Goal: Use online tool/utility: Utilize a website feature to perform a specific function

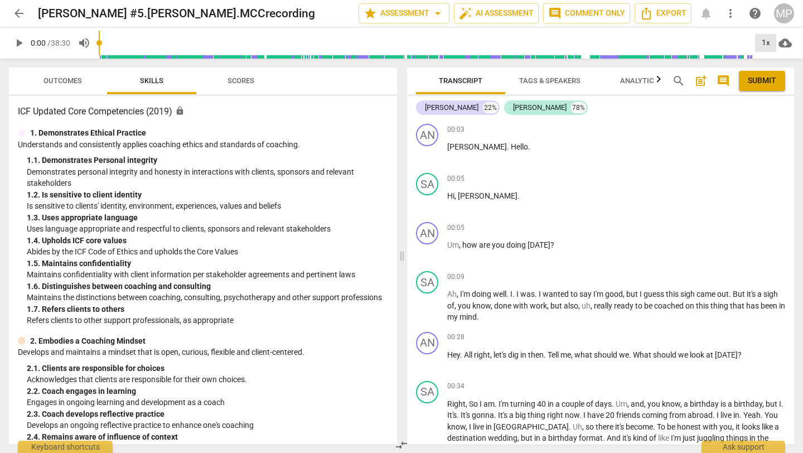
click at [768, 38] on div "1x" at bounding box center [765, 43] width 21 height 18
click at [768, 105] on li "1.5x" at bounding box center [773, 107] width 37 height 21
click at [15, 41] on span "play_arrow" at bounding box center [18, 42] width 13 height 13
click at [20, 42] on span "pause" at bounding box center [18, 42] width 13 height 13
click at [19, 45] on span "play_arrow" at bounding box center [18, 42] width 13 height 13
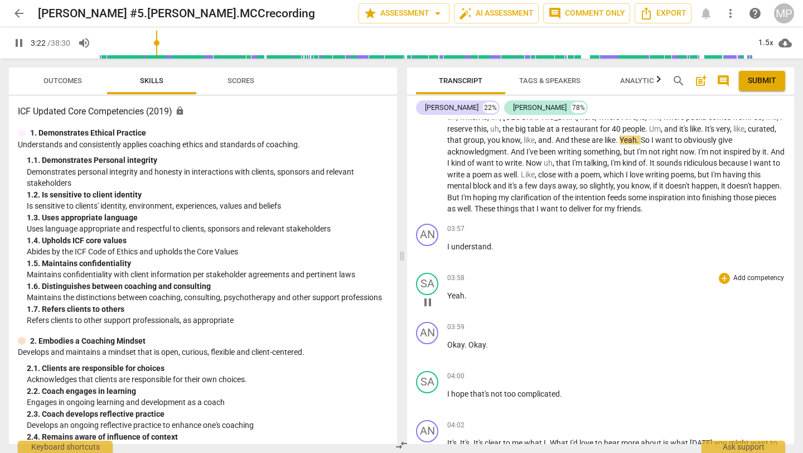
scroll to position [577, 0]
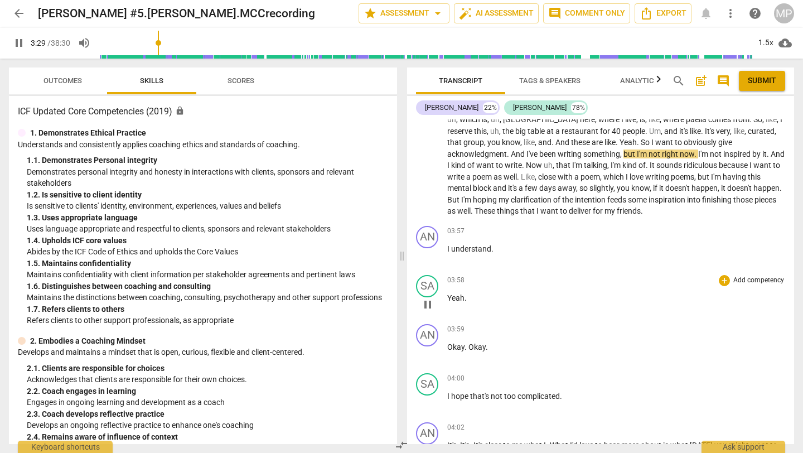
click at [470, 324] on div "03:59 + Add competency keyboard_arrow_right" at bounding box center [616, 329] width 338 height 11
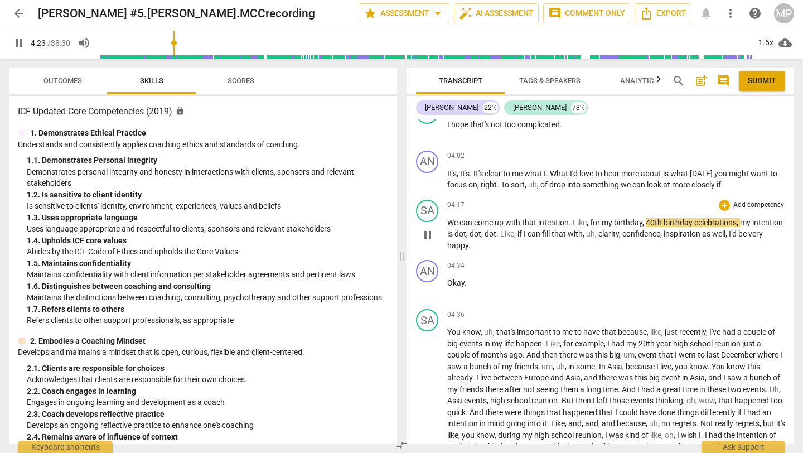
scroll to position [832, 0]
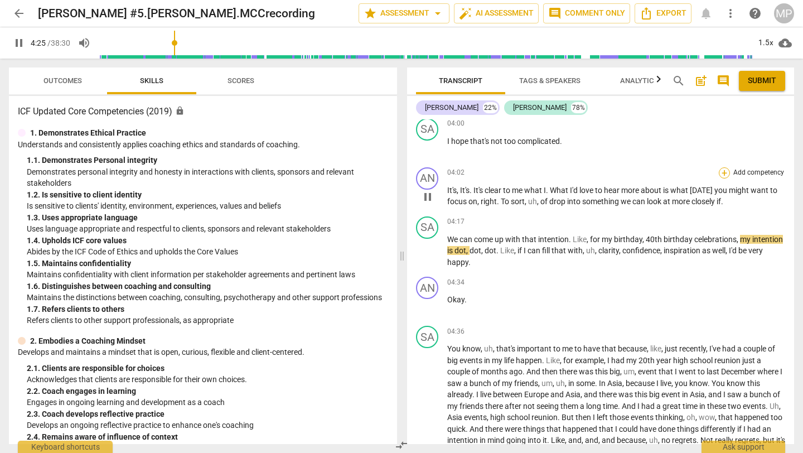
click at [724, 167] on div "+" at bounding box center [724, 172] width 11 height 11
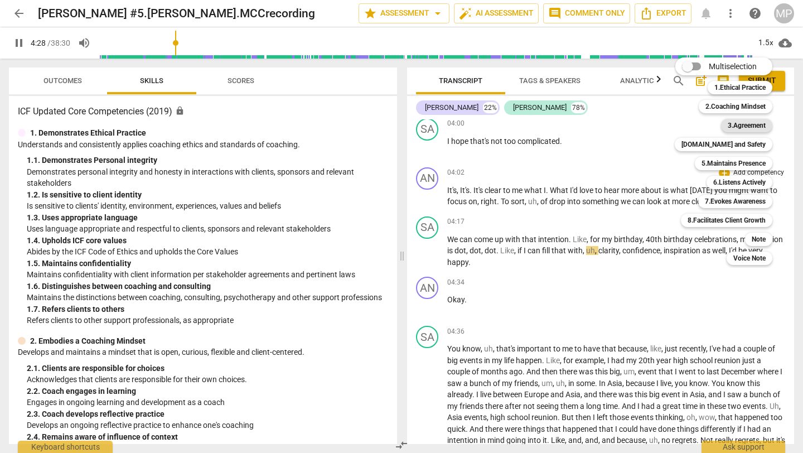
click at [745, 122] on b "3.Agreement" at bounding box center [747, 125] width 38 height 13
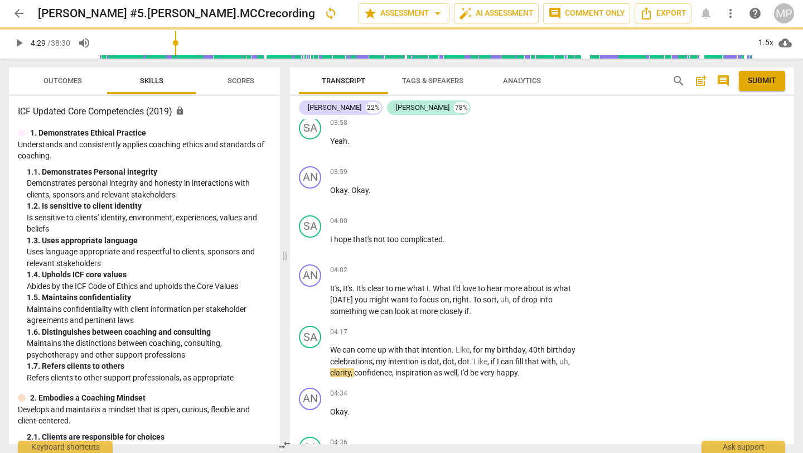
type input "270"
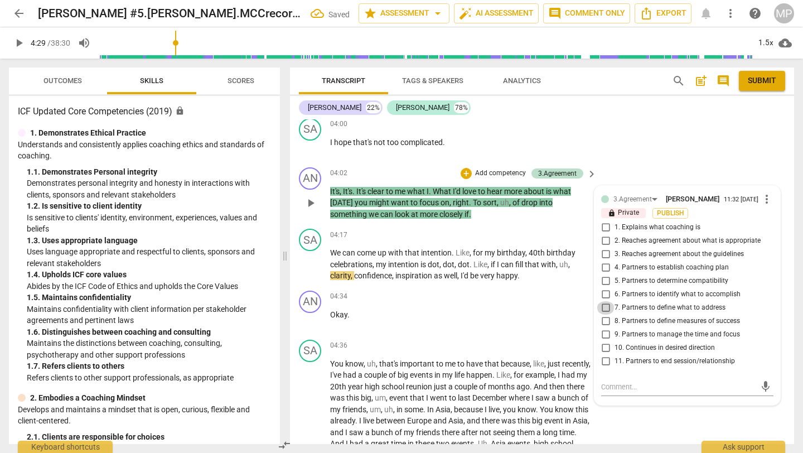
click at [606, 301] on input "7. Partners to define what to address" at bounding box center [606, 307] width 18 height 13
checkbox input "true"
click at [602, 261] on input "4. Partners to establish coaching plan" at bounding box center [606, 267] width 18 height 13
checkbox input "true"
click at [562, 296] on div "04:34 + Add competency keyboard_arrow_right Okay ." at bounding box center [464, 311] width 268 height 40
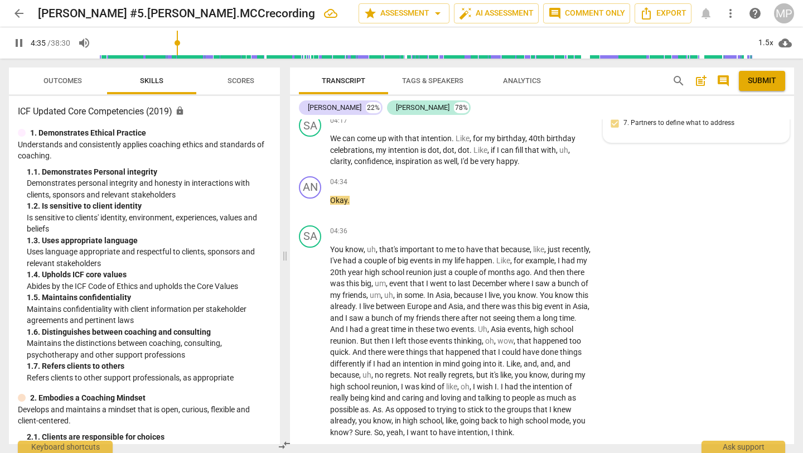
scroll to position [1050, 0]
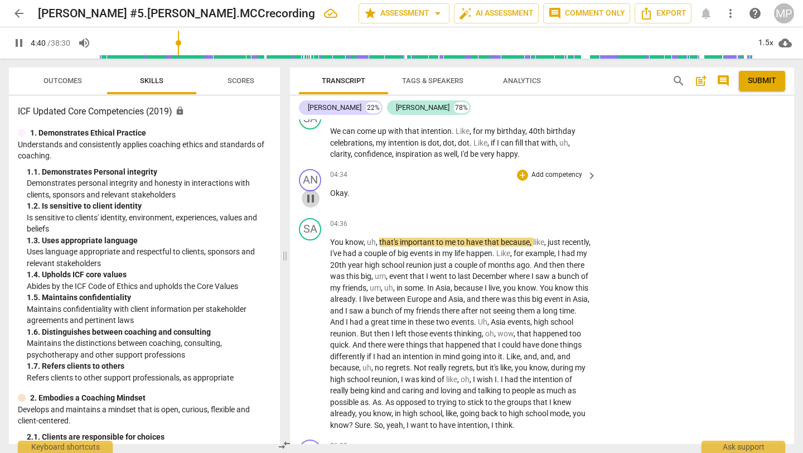
click at [313, 192] on span "pause" at bounding box center [310, 198] width 13 height 13
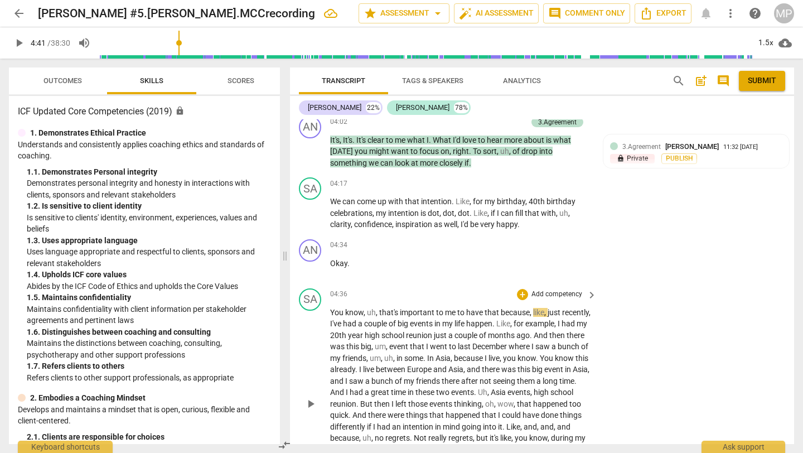
scroll to position [980, 0]
click at [21, 40] on span "play_arrow" at bounding box center [18, 42] width 13 height 13
click at [20, 47] on span "pause" at bounding box center [18, 42] width 13 height 13
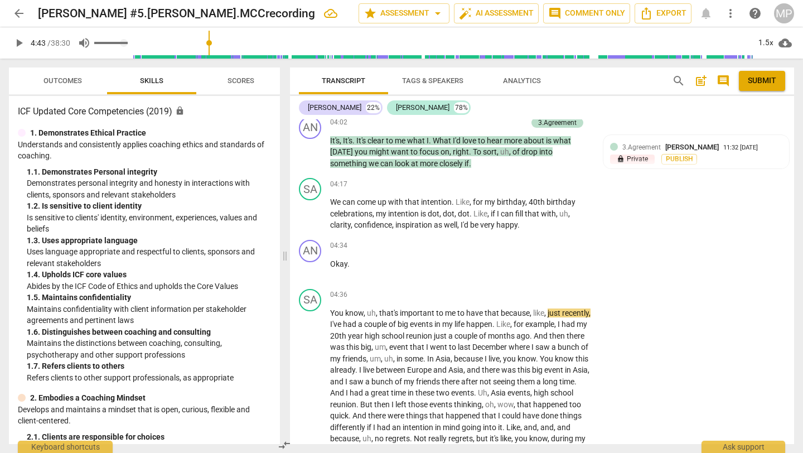
type input "284"
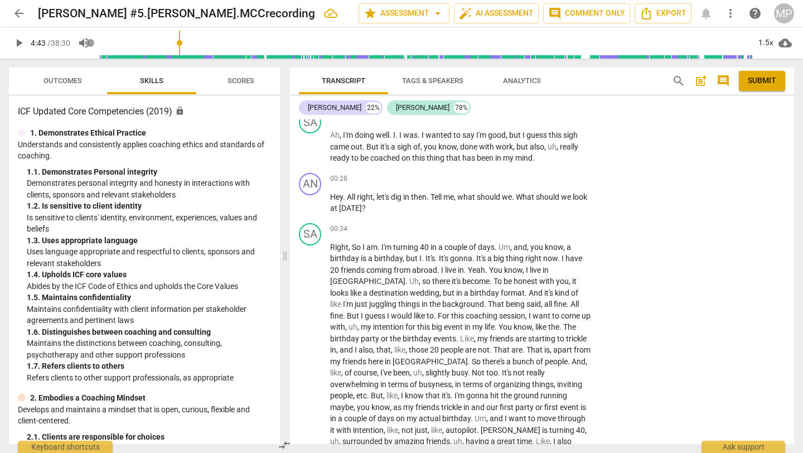
scroll to position [159, 0]
click at [522, 178] on div "+" at bounding box center [522, 180] width 11 height 11
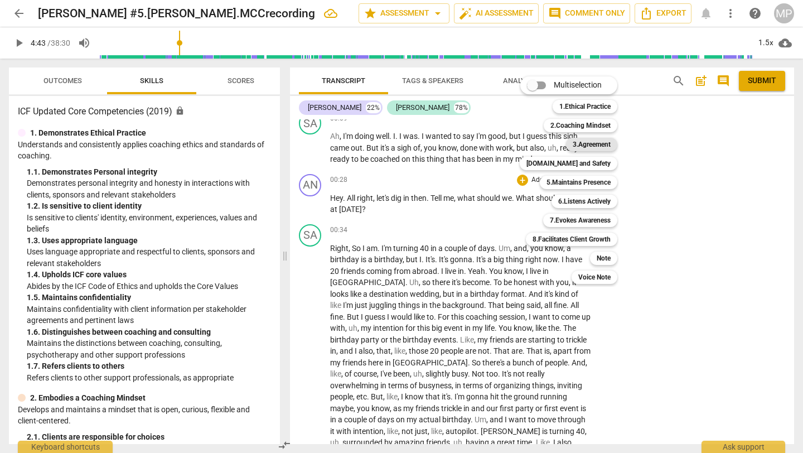
click at [597, 142] on b "3.Agreement" at bounding box center [592, 144] width 38 height 13
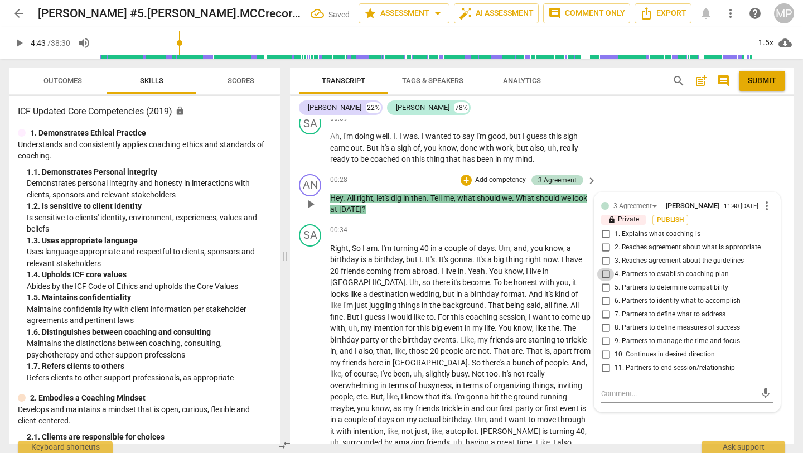
click at [605, 276] on input "4. Partners to establish coaching plan" at bounding box center [606, 274] width 18 height 13
checkbox input "true"
click at [657, 151] on div "SA play_arrow pause 00:09 + Add competency keyboard_arrow_right Ah , I'm doing …" at bounding box center [542, 139] width 504 height 62
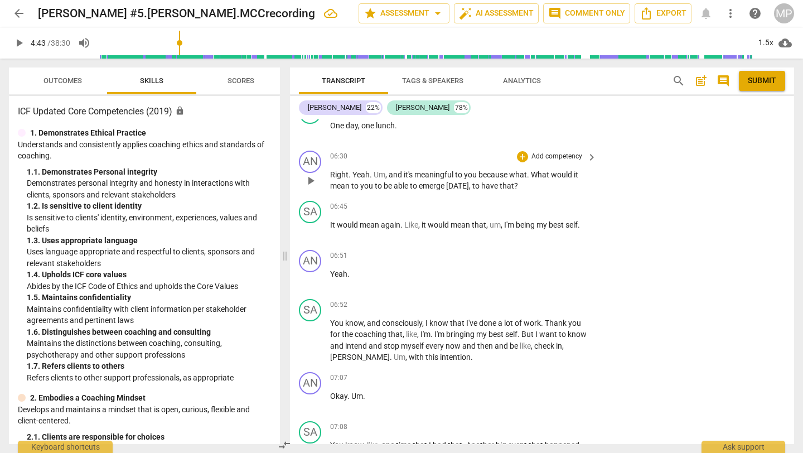
scroll to position [1553, 0]
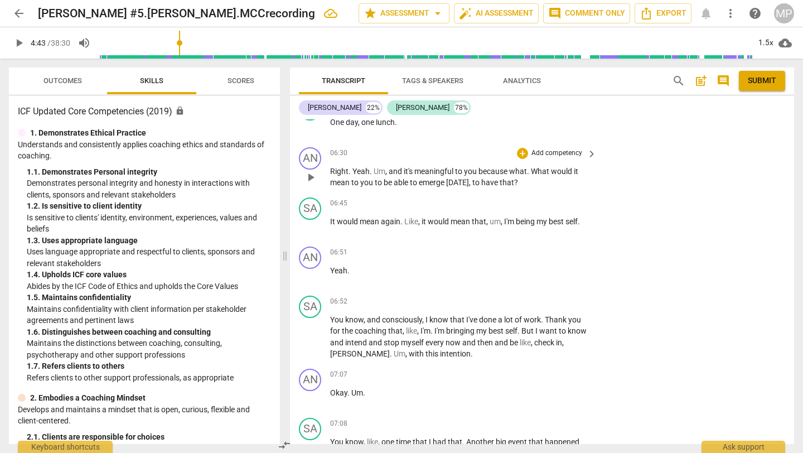
click at [581, 150] on p "Add competency" at bounding box center [557, 153] width 53 height 10
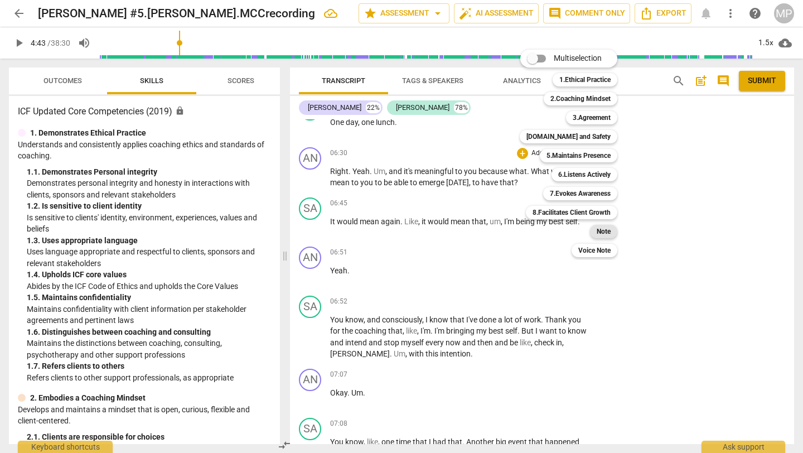
click at [602, 230] on b "Note" at bounding box center [604, 231] width 14 height 13
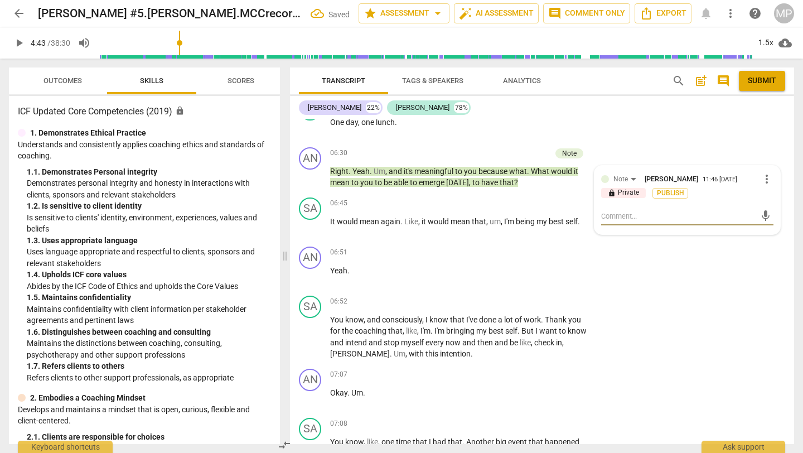
type textarea "S"
type textarea "St"
type textarea "Sta"
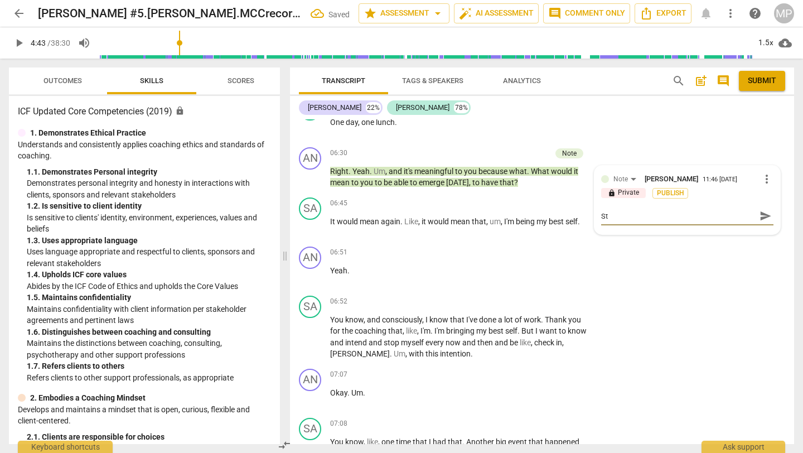
type textarea "Sta"
type textarea "Stac"
type textarea "Stack"
type textarea "Stacke"
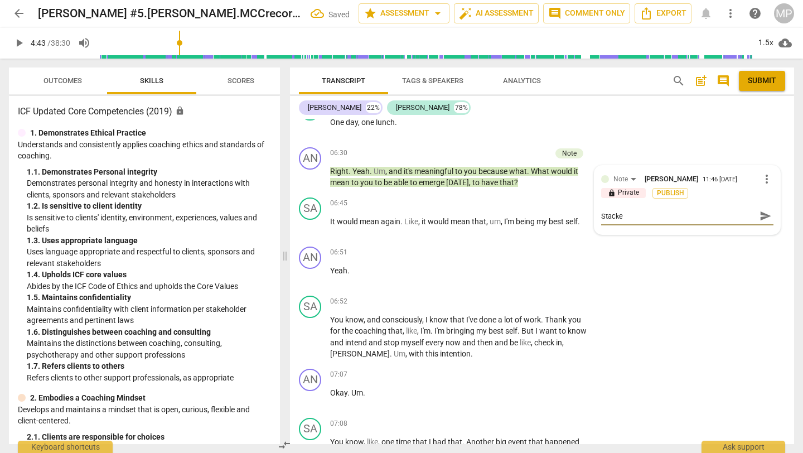
type textarea "Stacked"
click at [760, 214] on span "send" at bounding box center [766, 216] width 12 height 12
click at [518, 204] on div "+" at bounding box center [522, 203] width 11 height 11
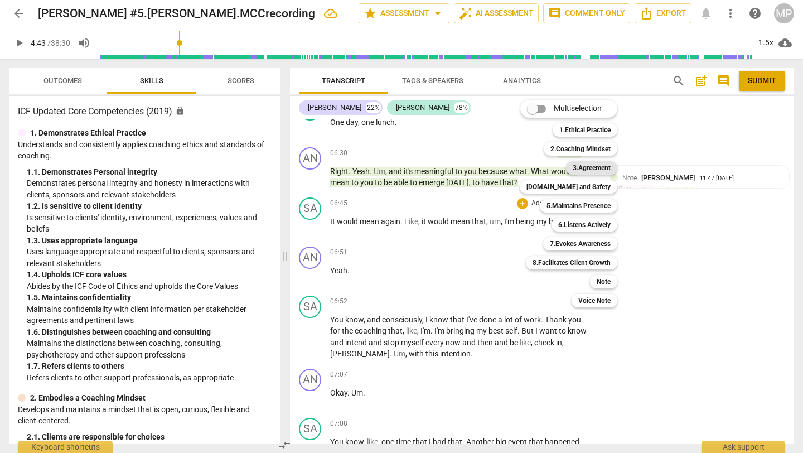
click at [596, 164] on b "3.Agreement" at bounding box center [592, 167] width 38 height 13
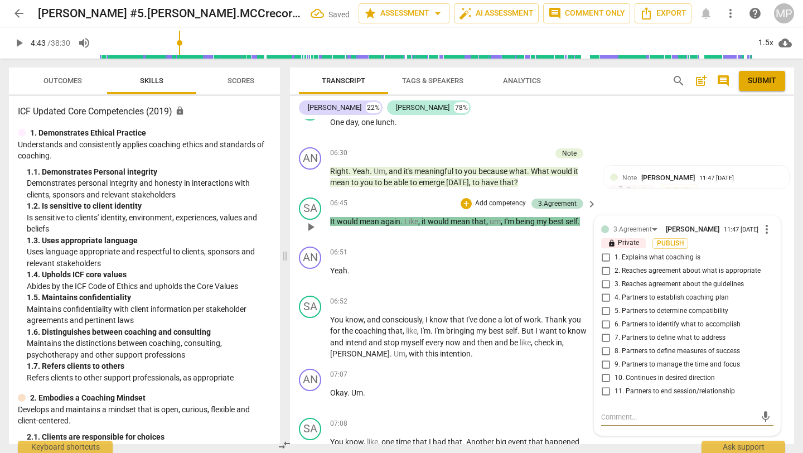
click at [605, 354] on input "8. Partners to define measures of success" at bounding box center [606, 351] width 18 height 13
checkbox input "true"
click at [16, 41] on span "play_arrow" at bounding box center [18, 42] width 13 height 13
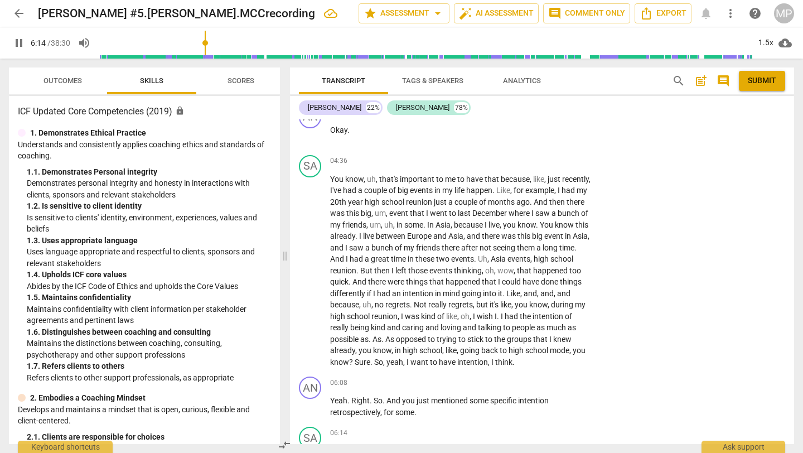
scroll to position [1440, 0]
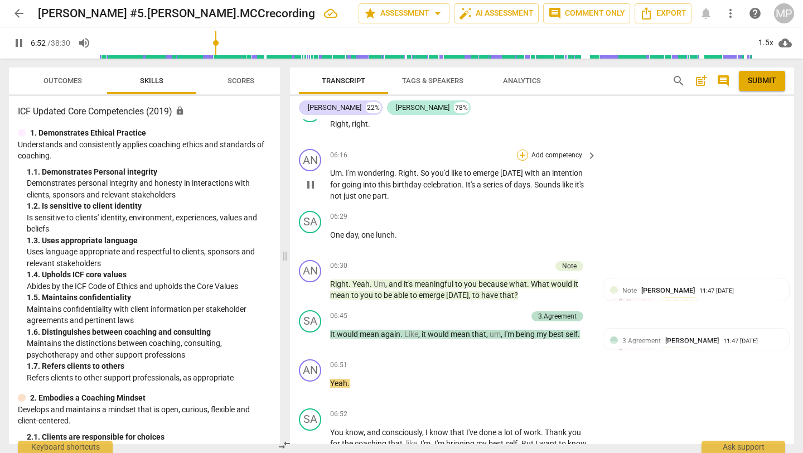
click at [518, 153] on div "+" at bounding box center [522, 155] width 11 height 11
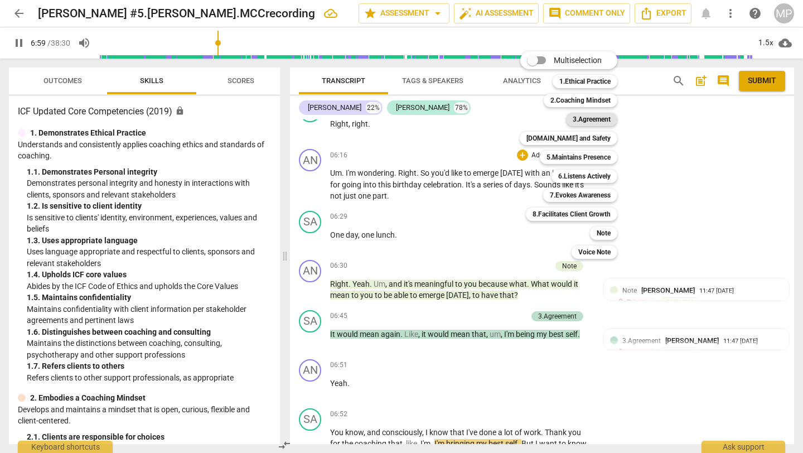
click at [604, 120] on b "3.Agreement" at bounding box center [592, 119] width 38 height 13
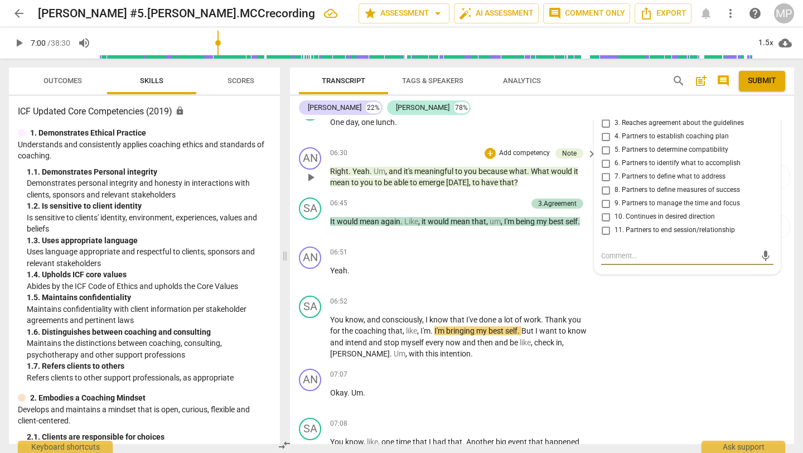
scroll to position [1553, 0]
click at [15, 41] on span "play_arrow" at bounding box center [18, 42] width 13 height 13
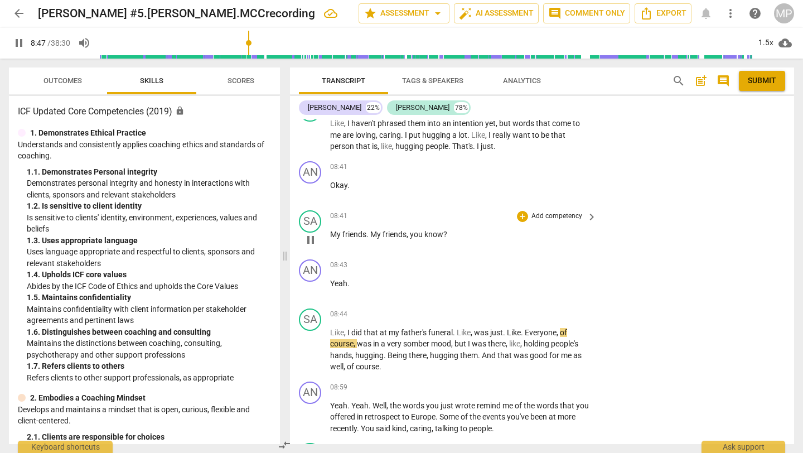
scroll to position [2118, 0]
click at [312, 288] on span "pause" at bounding box center [310, 289] width 13 height 13
click at [12, 42] on span "play_arrow" at bounding box center [19, 42] width 20 height 13
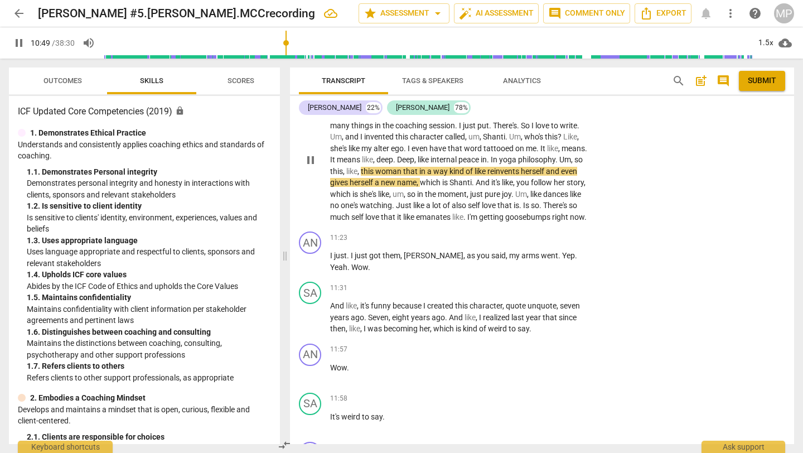
scroll to position [2794, 0]
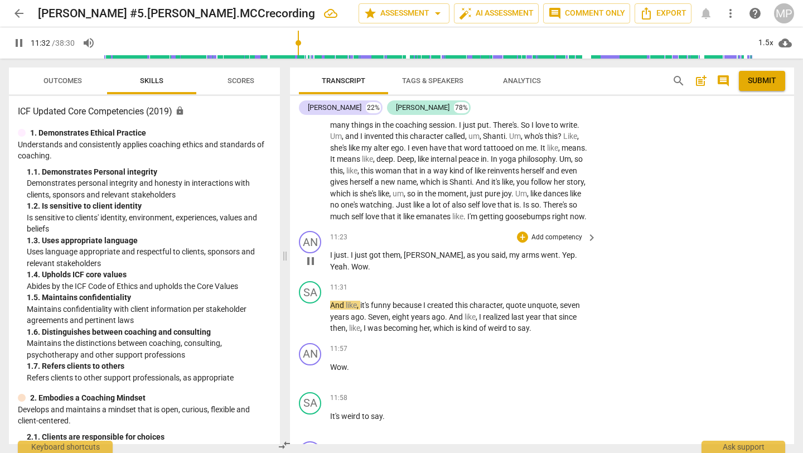
drag, startPoint x: 315, startPoint y: 273, endPoint x: 445, endPoint y: 273, distance: 130.0
click at [315, 268] on span "pause" at bounding box center [310, 260] width 13 height 13
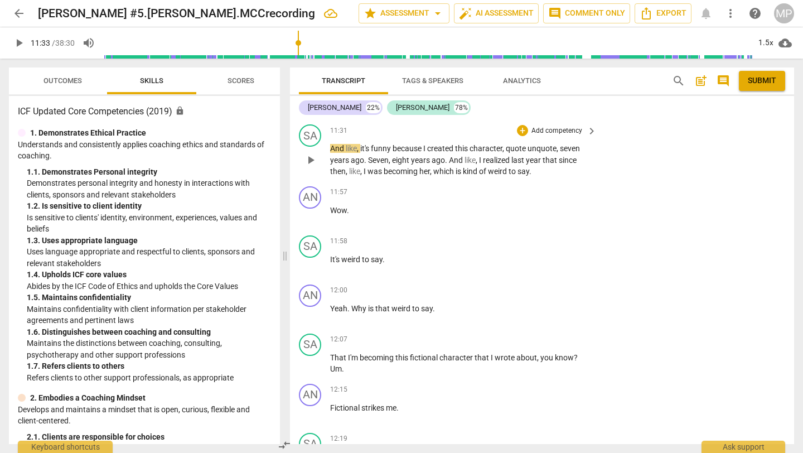
scroll to position [2948, 0]
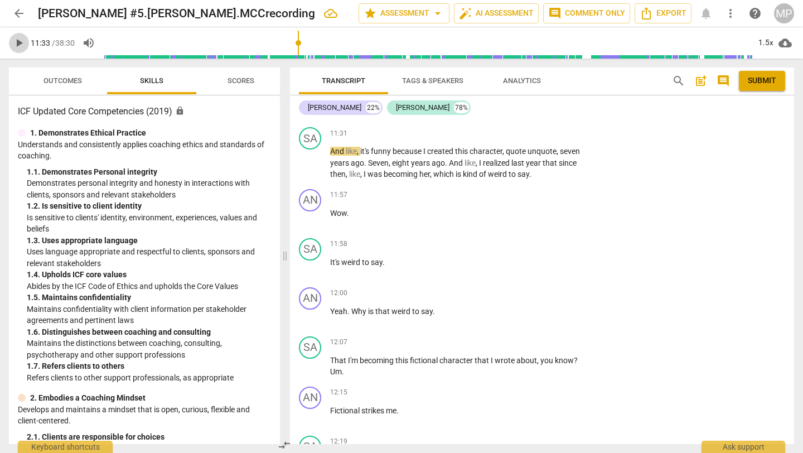
click at [17, 42] on span "play_arrow" at bounding box center [18, 42] width 13 height 13
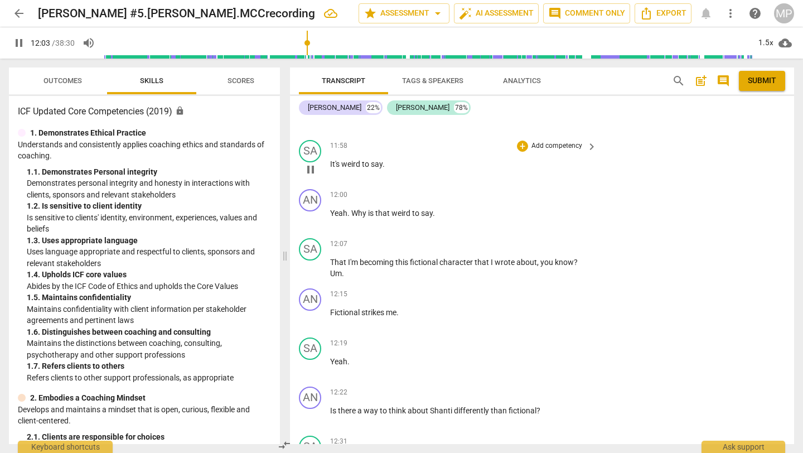
scroll to position [3048, 0]
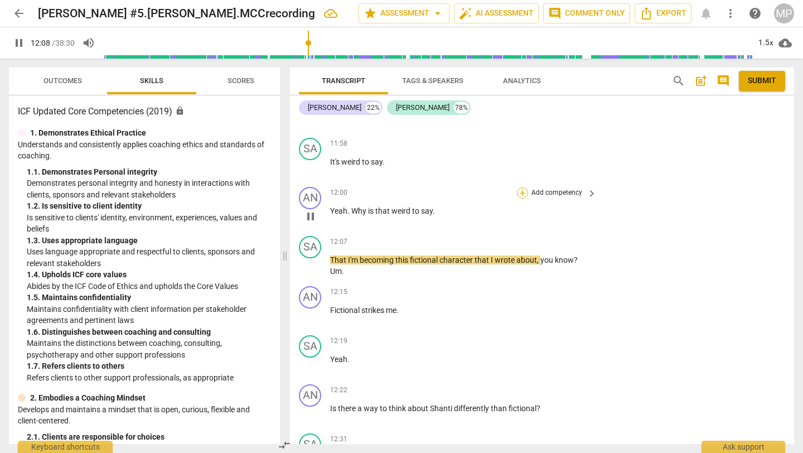
click at [519, 199] on div "+" at bounding box center [522, 192] width 11 height 11
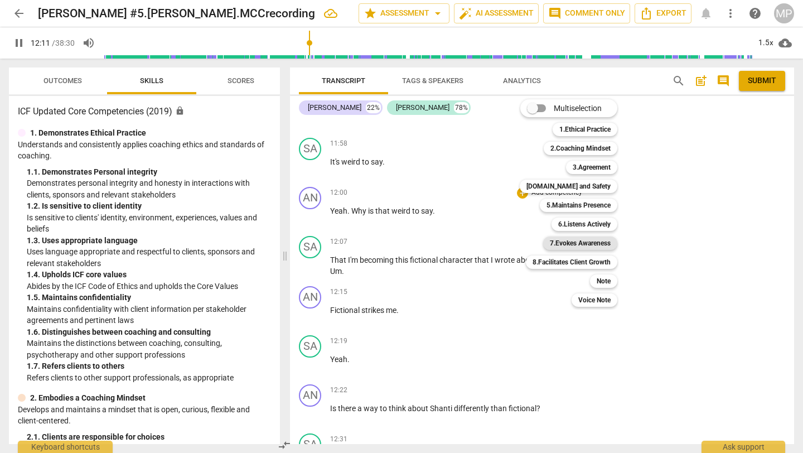
click at [566, 240] on b "7.Evokes Awareness" at bounding box center [580, 243] width 61 height 13
type input "732"
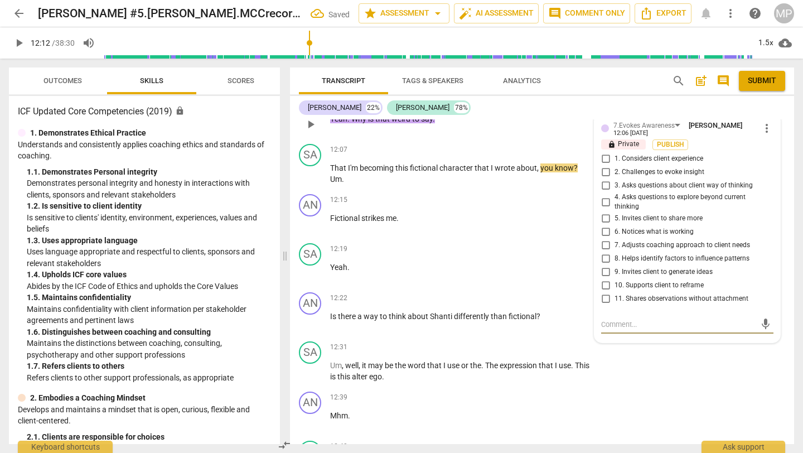
scroll to position [3143, 0]
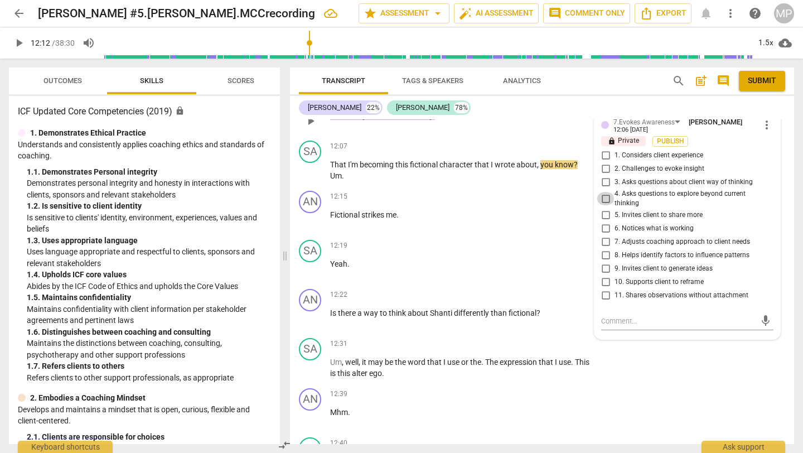
click at [604, 205] on input "4. Asks questions to explore beyond current thinking" at bounding box center [606, 198] width 18 height 13
checkbox input "true"
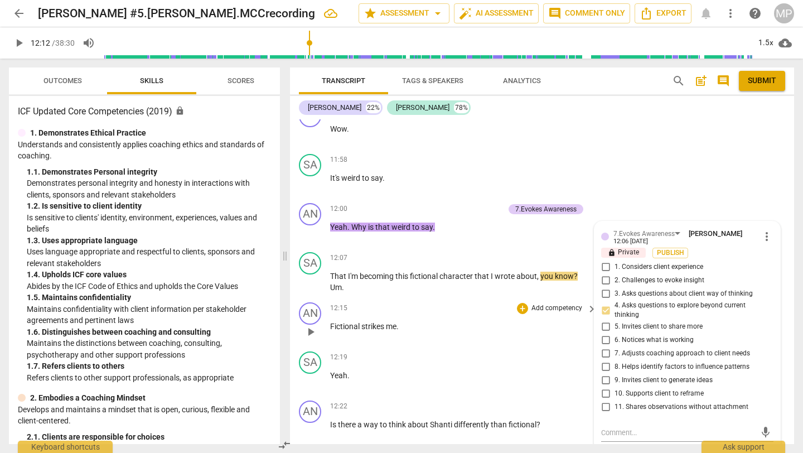
scroll to position [3038, 0]
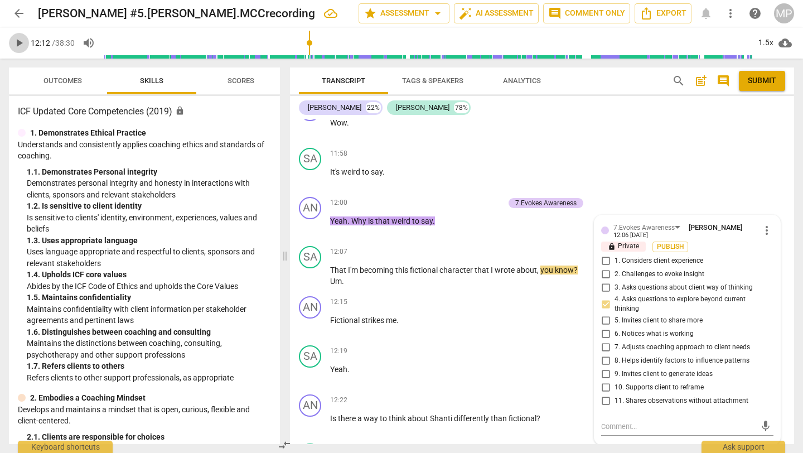
click at [20, 39] on span "play_arrow" at bounding box center [18, 42] width 13 height 13
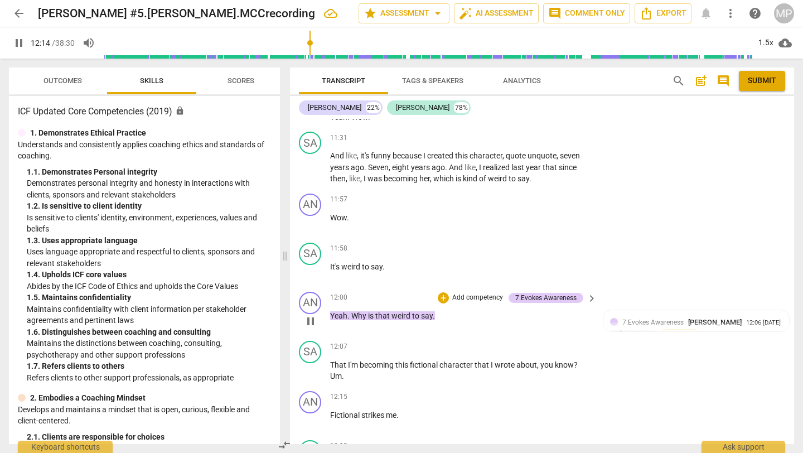
scroll to position [2944, 0]
click at [312, 327] on span "pause" at bounding box center [310, 320] width 13 height 13
click at [310, 327] on span "play_arrow" at bounding box center [310, 320] width 13 height 13
click at [316, 327] on span "pause" at bounding box center [310, 320] width 13 height 13
click at [315, 327] on span "play_arrow" at bounding box center [310, 320] width 13 height 13
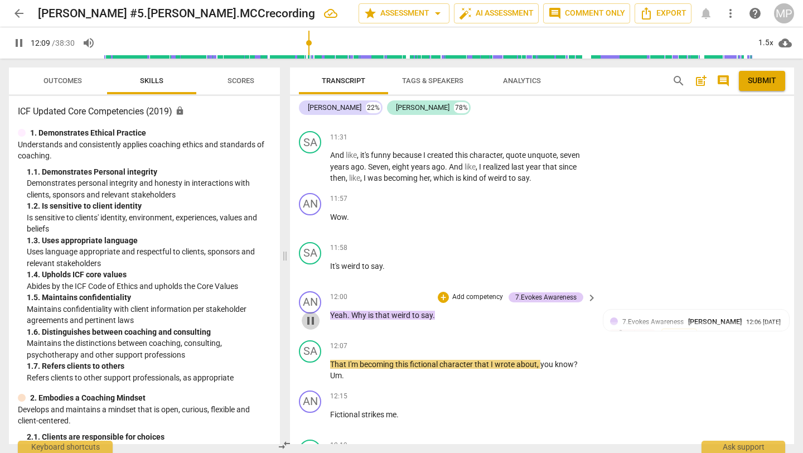
click at [309, 327] on span "pause" at bounding box center [310, 320] width 13 height 13
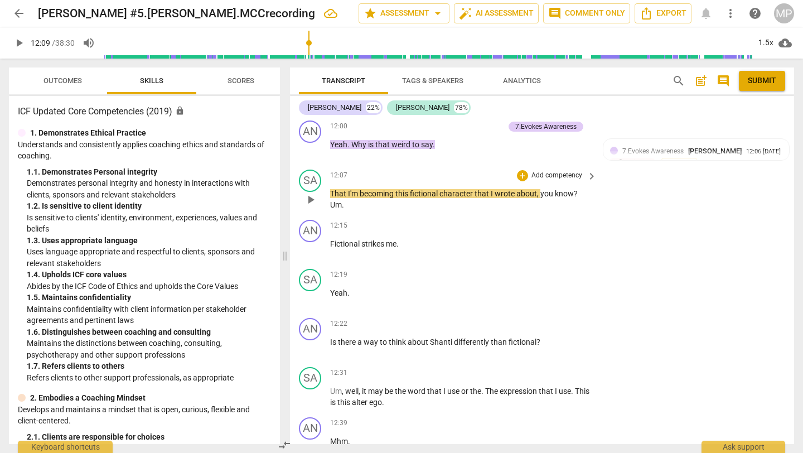
scroll to position [3111, 0]
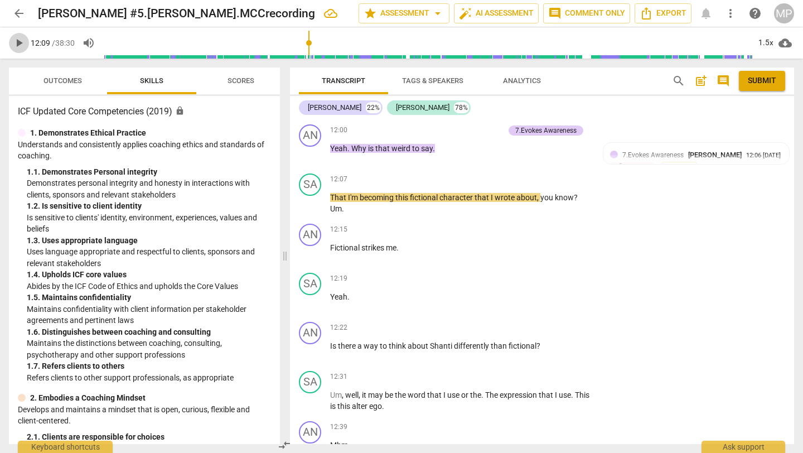
click at [16, 38] on span "play_arrow" at bounding box center [18, 42] width 13 height 13
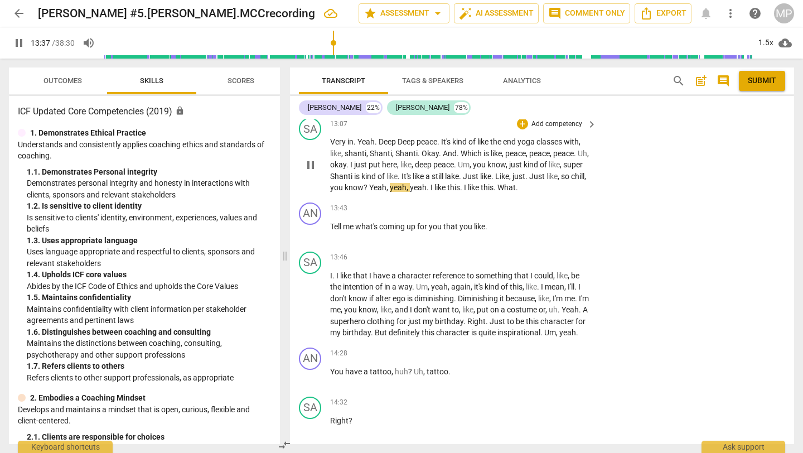
scroll to position [3574, 0]
click at [520, 215] on div "+" at bounding box center [522, 209] width 11 height 11
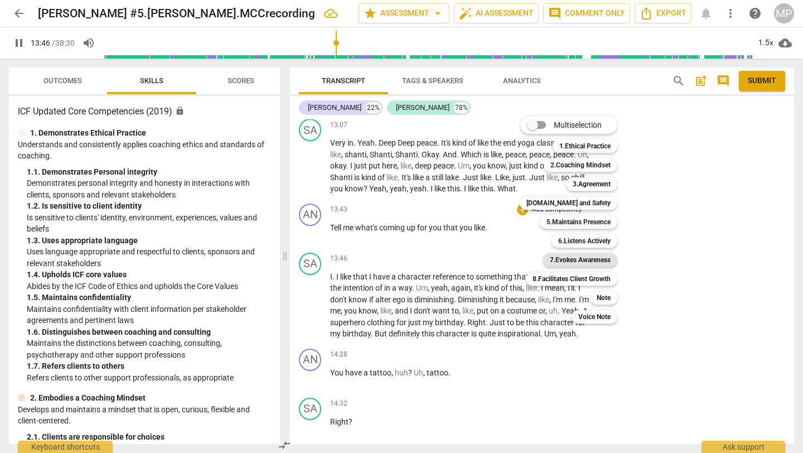
click at [580, 262] on b "7.Evokes Awareness" at bounding box center [580, 259] width 61 height 13
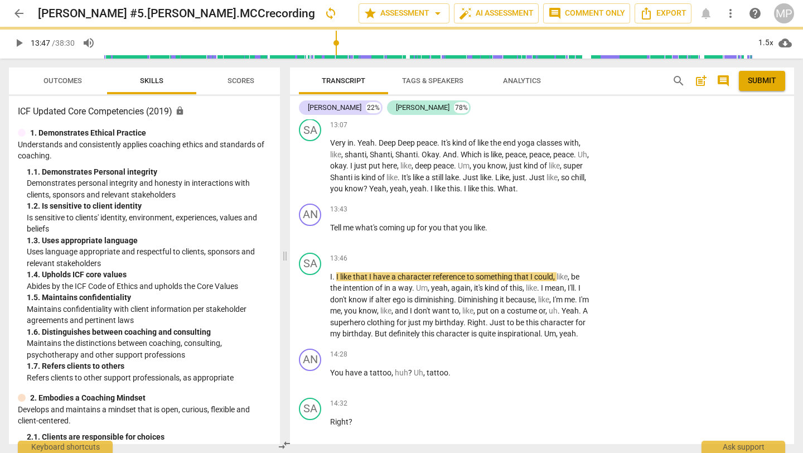
type input "827"
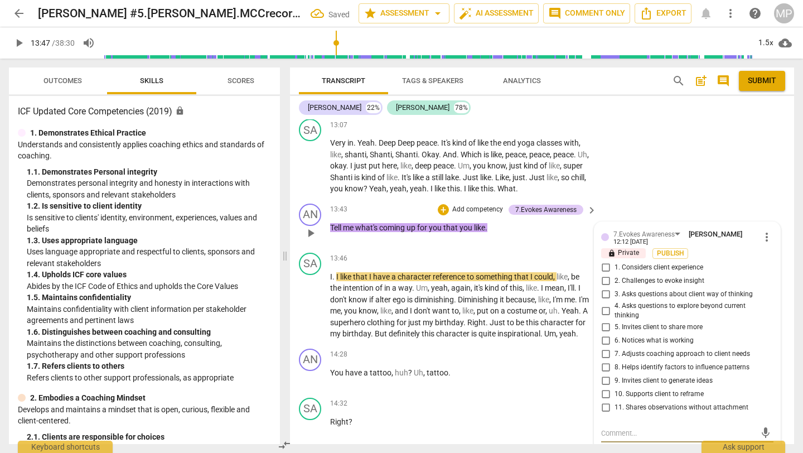
scroll to position [3577, 0]
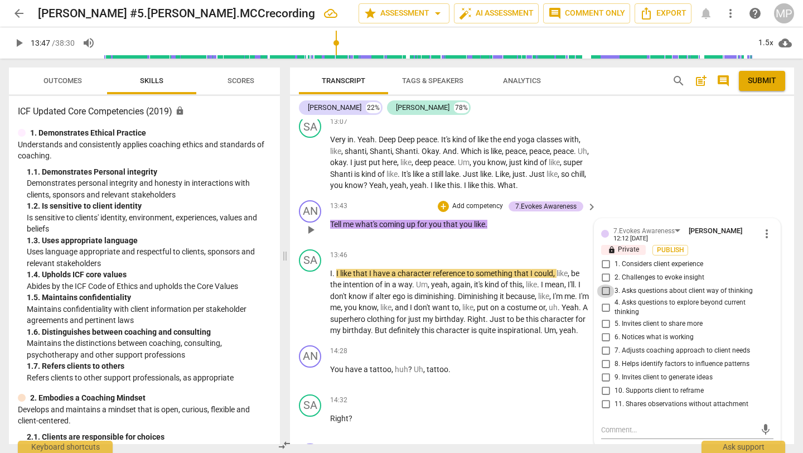
click at [604, 295] on input "3. Asks questions about client way of thinking" at bounding box center [606, 291] width 18 height 13
checkbox input "true"
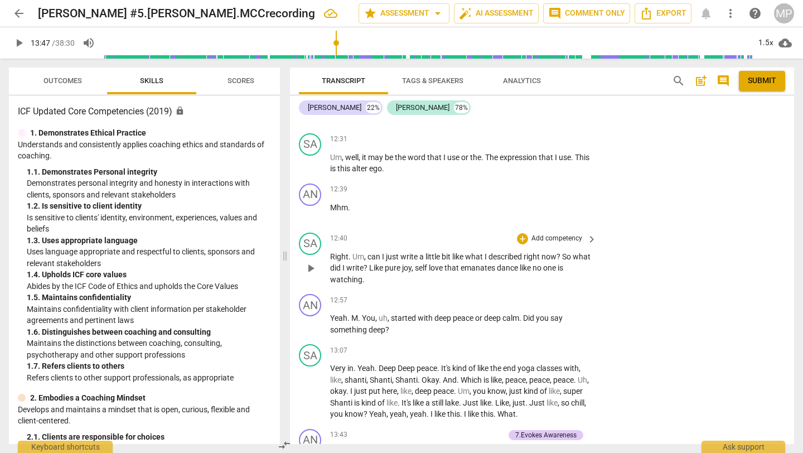
scroll to position [3347, 0]
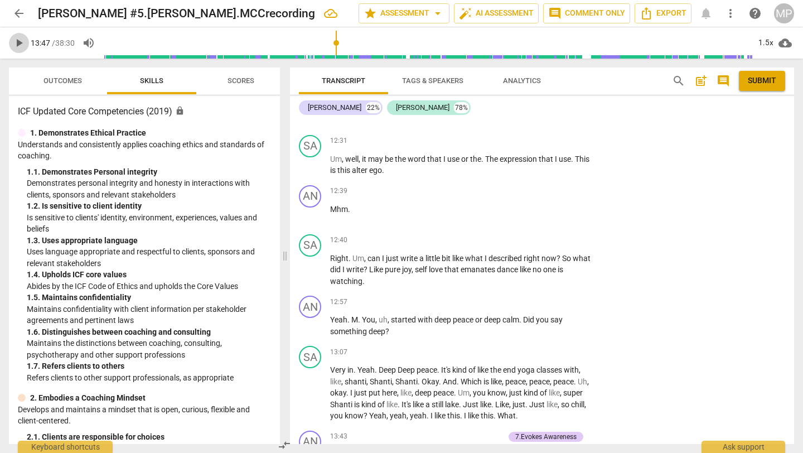
click at [16, 41] on span "play_arrow" at bounding box center [18, 42] width 13 height 13
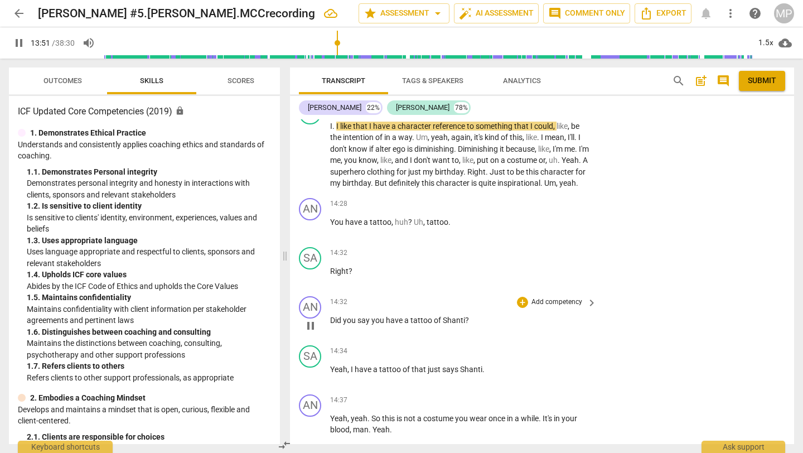
scroll to position [3724, 0]
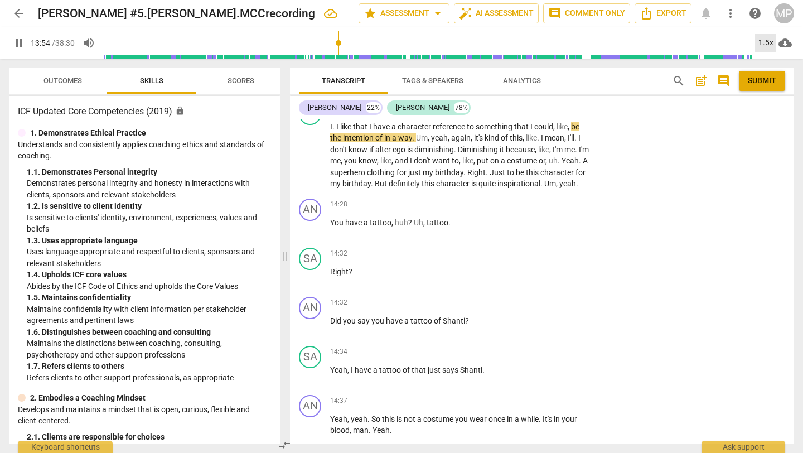
click at [763, 43] on div "1.5x" at bounding box center [765, 43] width 21 height 18
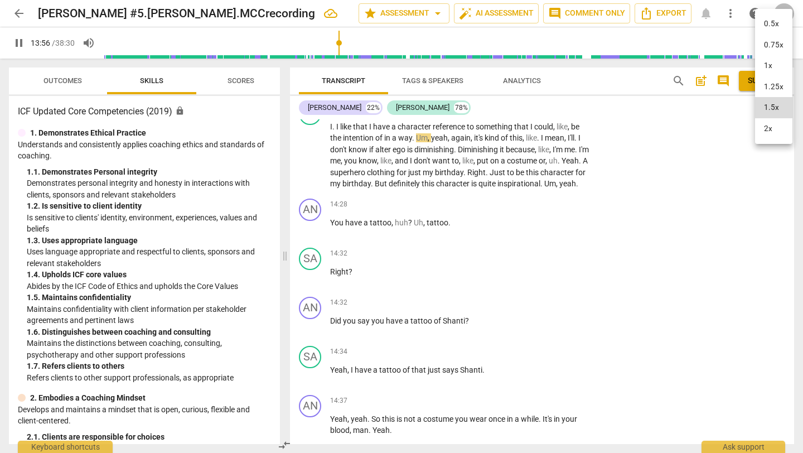
click at [770, 133] on li "2x" at bounding box center [773, 128] width 37 height 21
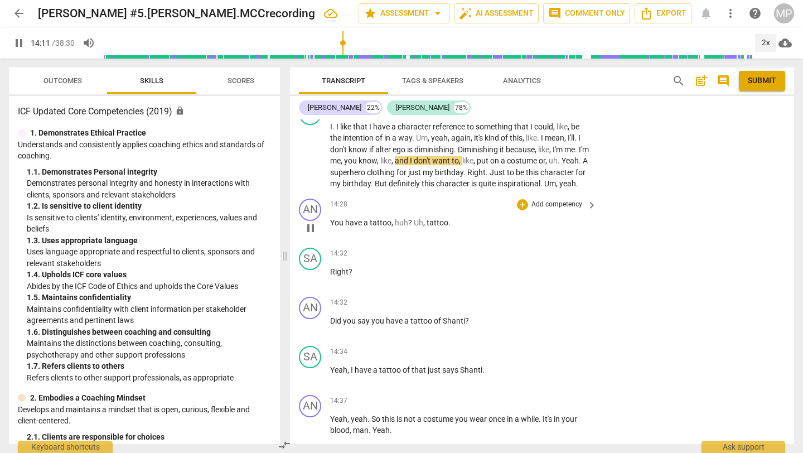
scroll to position [3748, 0]
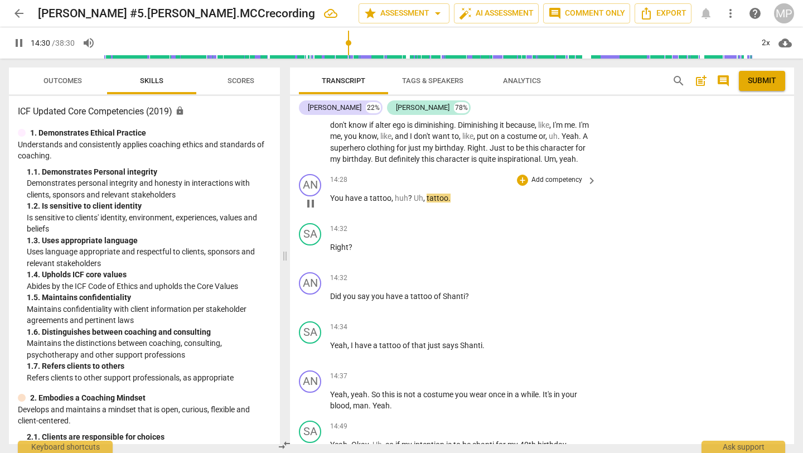
click at [311, 210] on span "pause" at bounding box center [310, 203] width 13 height 13
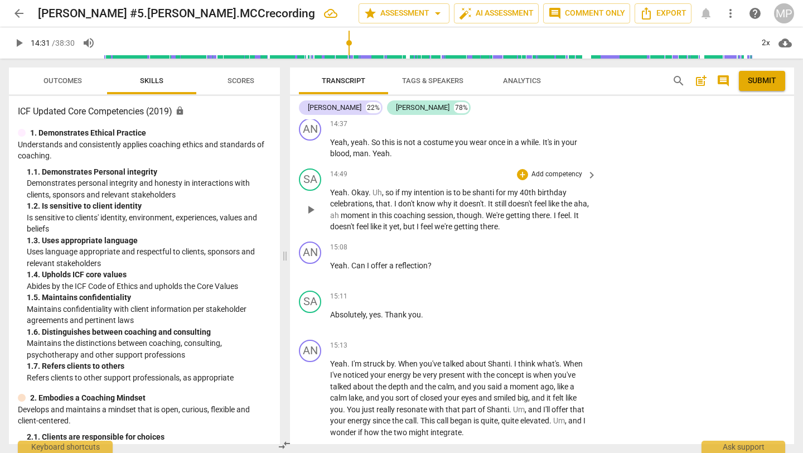
scroll to position [4045, 0]
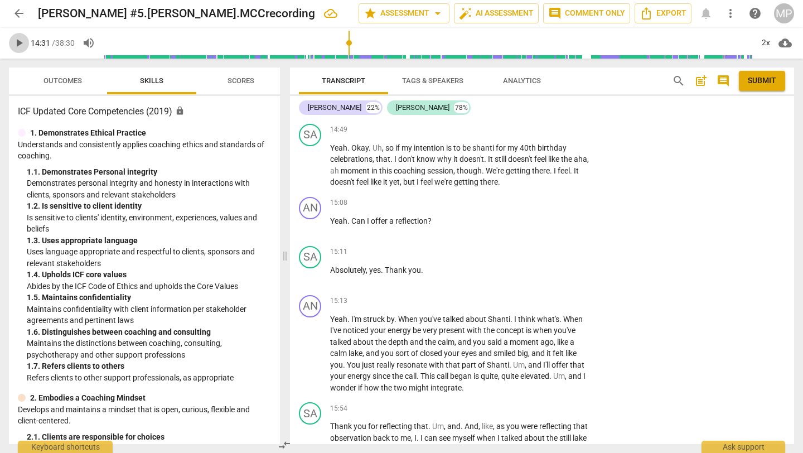
click at [17, 42] on span "play_arrow" at bounding box center [18, 42] width 13 height 13
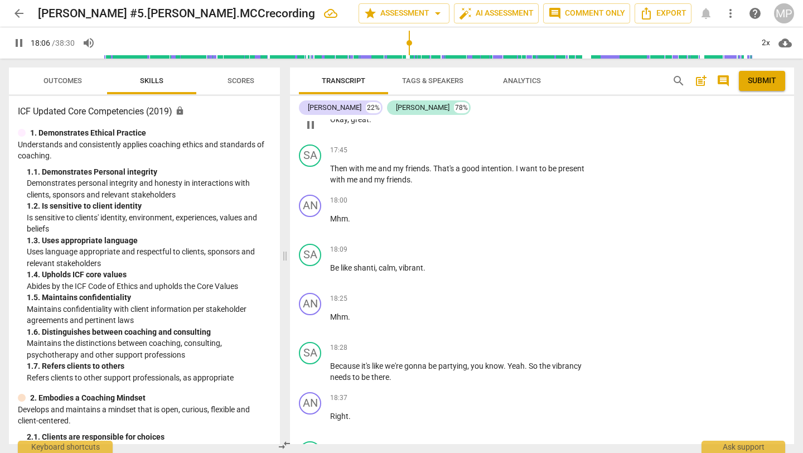
scroll to position [4756, 0]
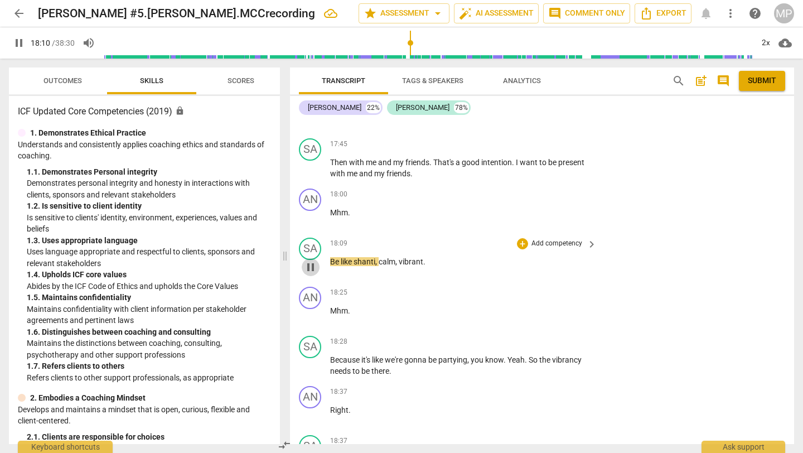
drag, startPoint x: 311, startPoint y: 277, endPoint x: 416, endPoint y: 277, distance: 104.9
click at [313, 274] on span "pause" at bounding box center [310, 267] width 13 height 13
type input "1091"
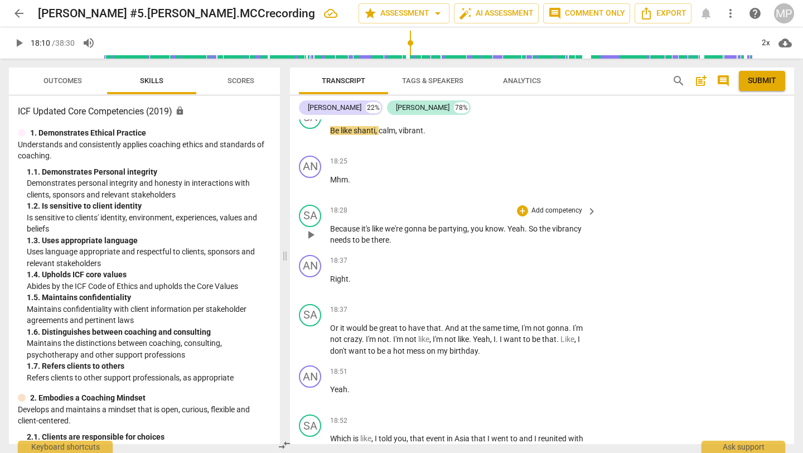
scroll to position [4664, 0]
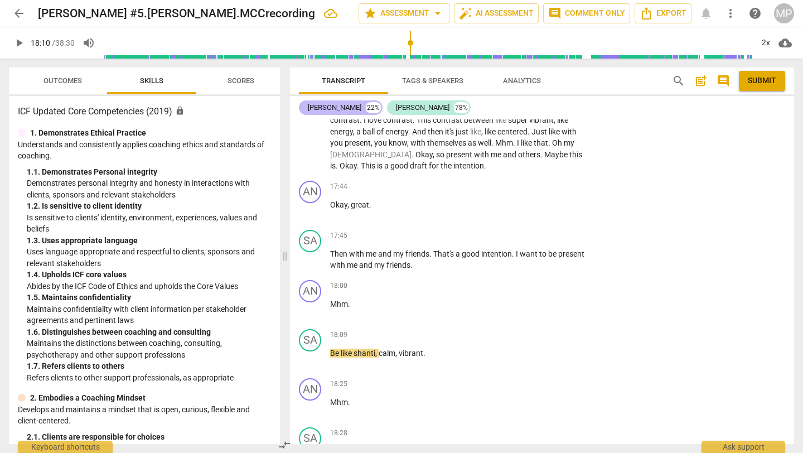
click at [316, 108] on div "[PERSON_NAME]" at bounding box center [335, 107] width 54 height 11
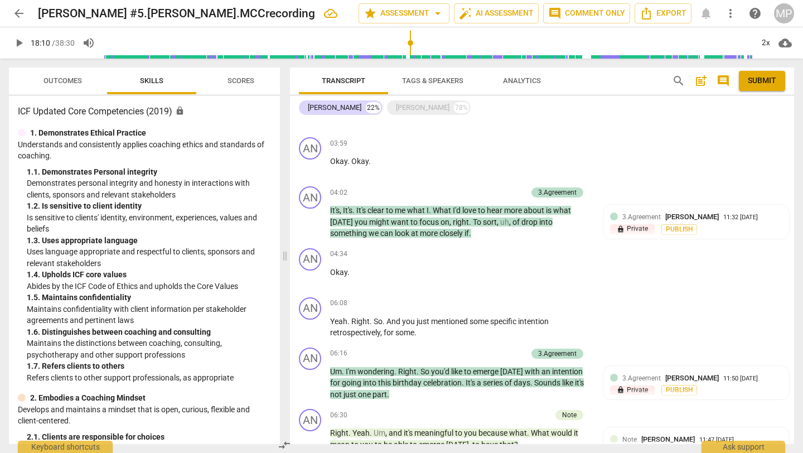
scroll to position [0, 0]
